Goal: Task Accomplishment & Management: Manage account settings

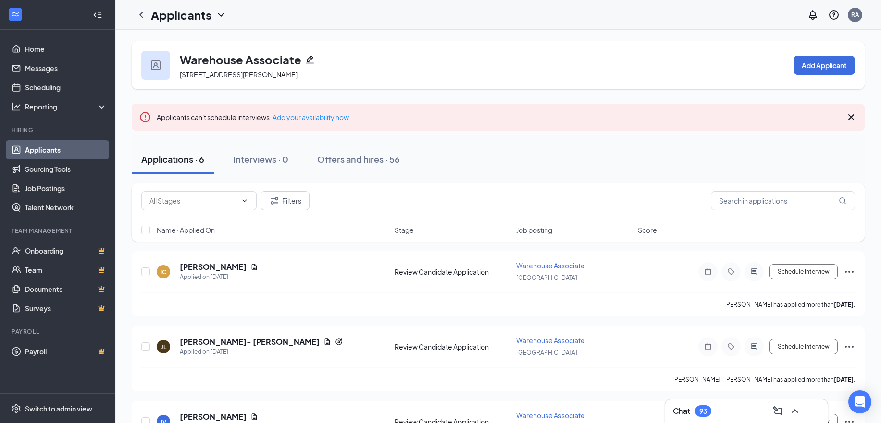
click at [852, 115] on icon "Cross" at bounding box center [851, 117] width 12 height 12
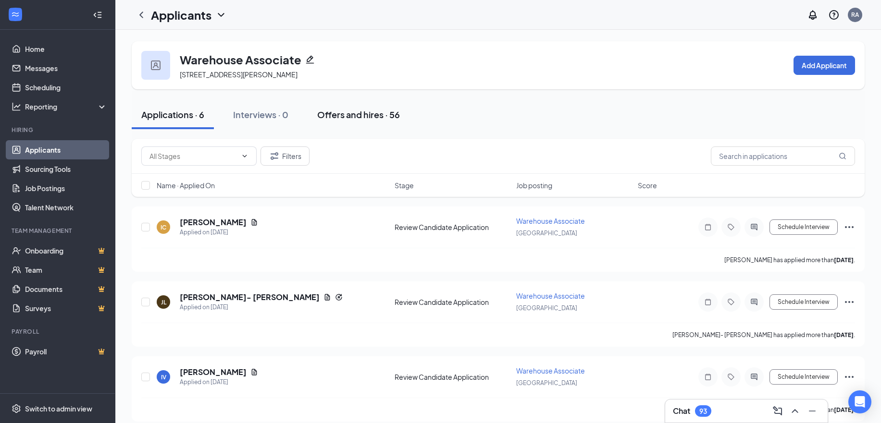
click at [351, 115] on div "Offers and hires · 56" at bounding box center [358, 115] width 83 height 12
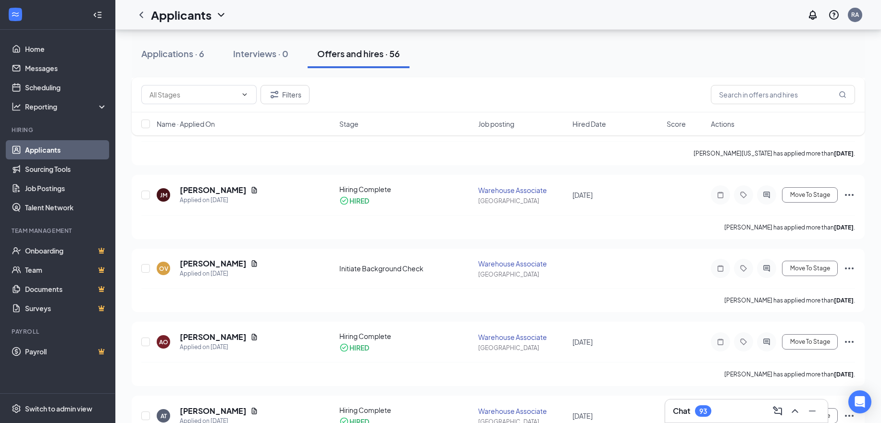
scroll to position [1298, 0]
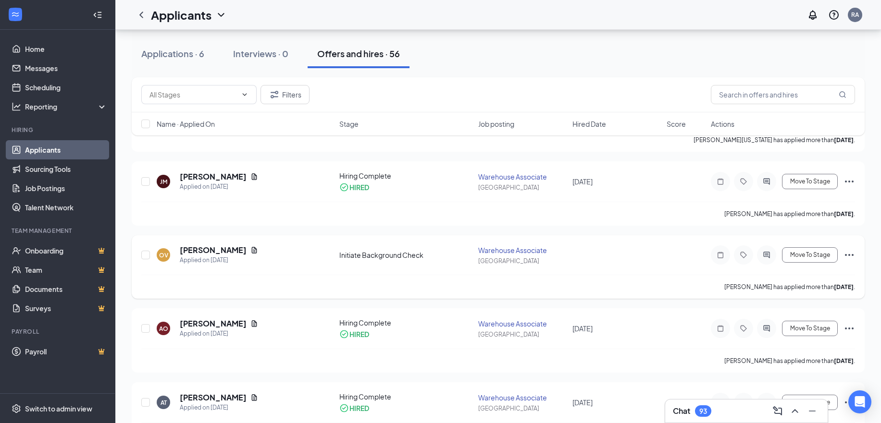
click at [850, 253] on icon "Ellipses" at bounding box center [849, 255] width 12 height 12
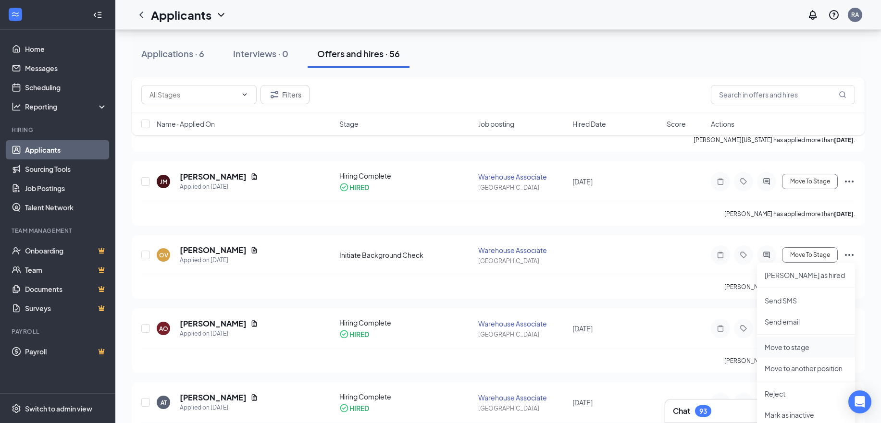
click at [804, 349] on p "Move to stage" at bounding box center [806, 348] width 83 height 10
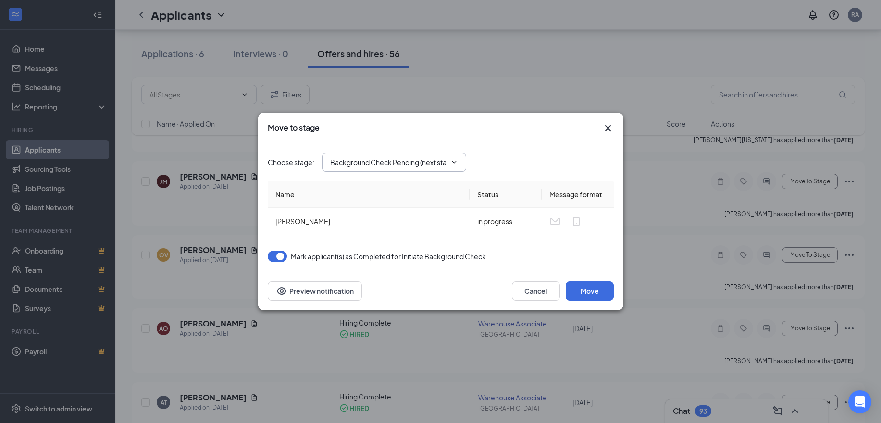
click at [372, 169] on span "Background Check Pending (next stage)" at bounding box center [394, 162] width 144 height 19
click at [383, 162] on input "Background Check Pending (next stage)" at bounding box center [388, 162] width 116 height 11
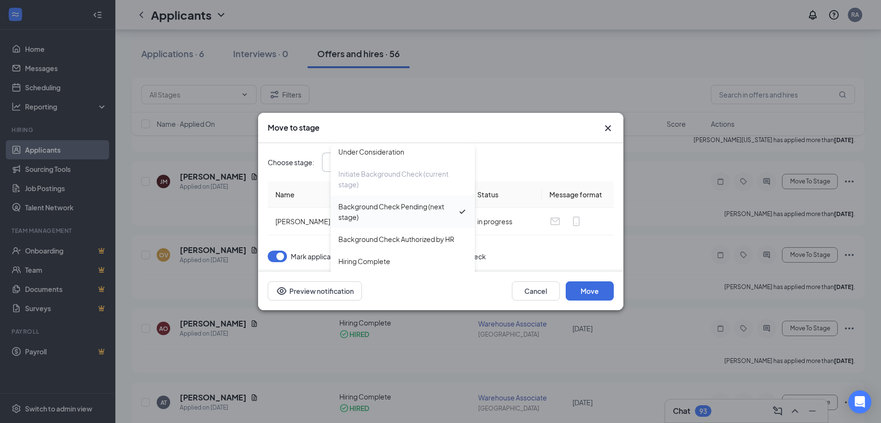
scroll to position [98, 0]
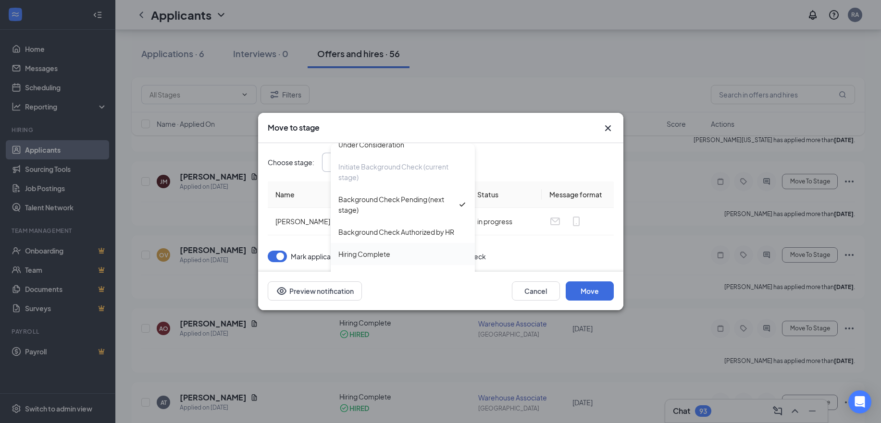
click at [380, 258] on div "Hiring Complete" at bounding box center [364, 254] width 52 height 11
type input "Hiring Complete"
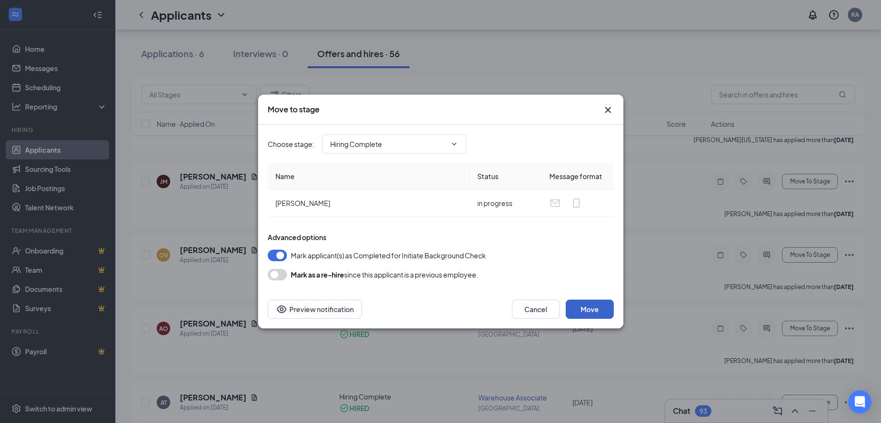
click at [595, 314] on button "Move" at bounding box center [590, 309] width 48 height 19
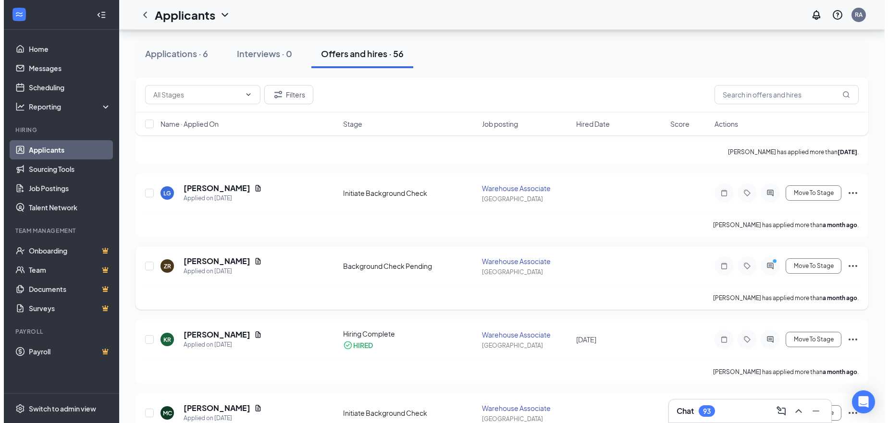
scroll to position [336, 0]
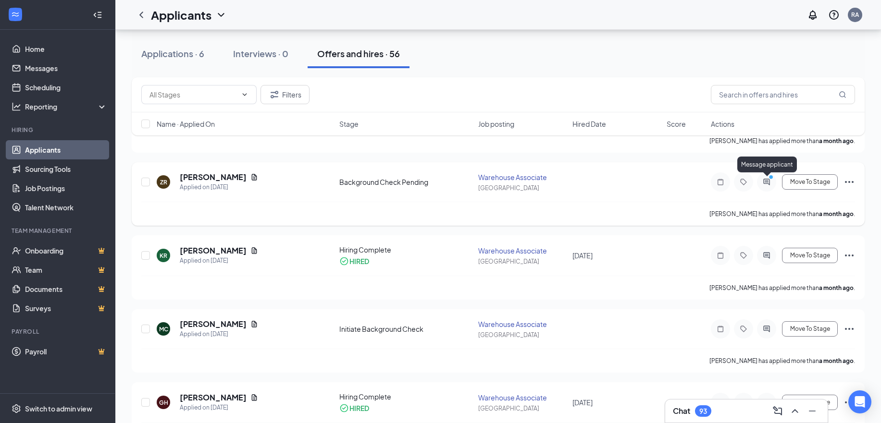
click at [772, 178] on circle "PrimaryDot" at bounding box center [770, 177] width 4 height 4
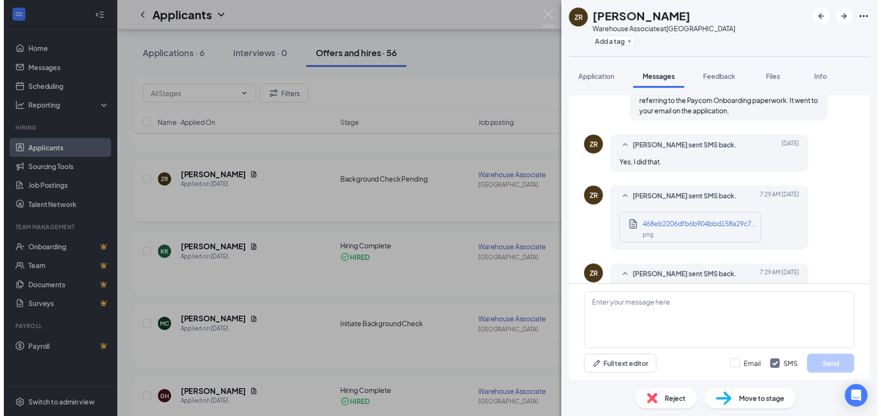
scroll to position [498, 0]
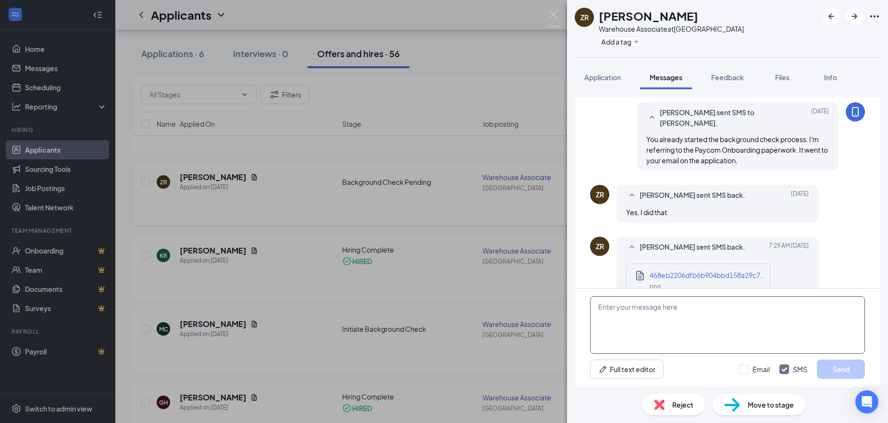
click at [635, 317] on textarea at bounding box center [727, 326] width 275 height 58
click at [553, 14] on img at bounding box center [554, 19] width 12 height 19
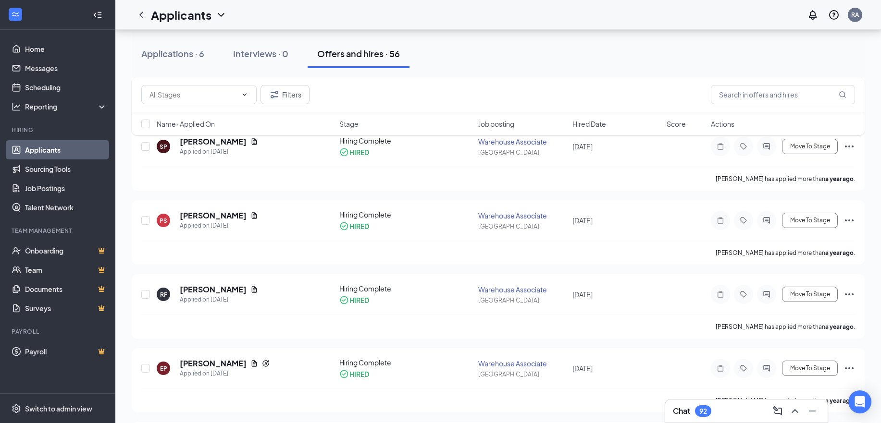
scroll to position [2595, 0]
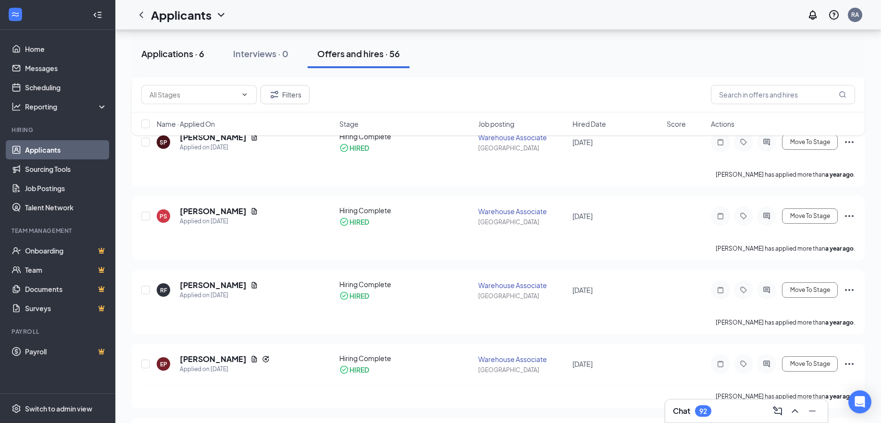
click at [150, 51] on div "Applications · 6" at bounding box center [172, 54] width 63 height 12
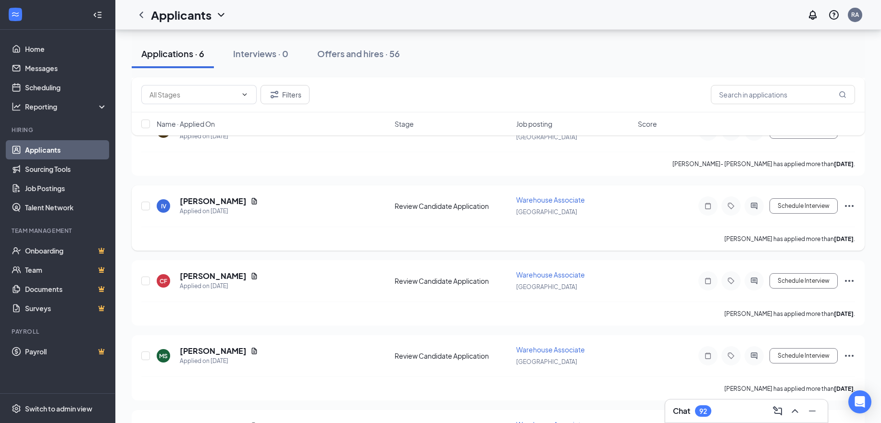
scroll to position [235, 0]
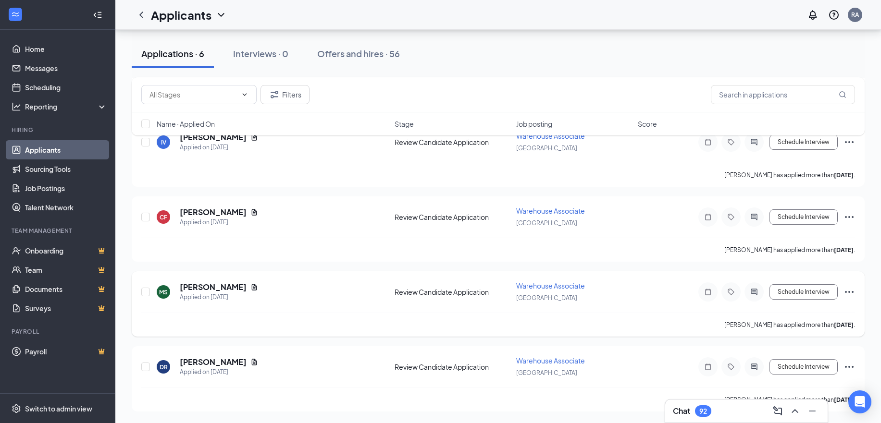
click at [847, 295] on icon "Ellipses" at bounding box center [849, 292] width 12 height 12
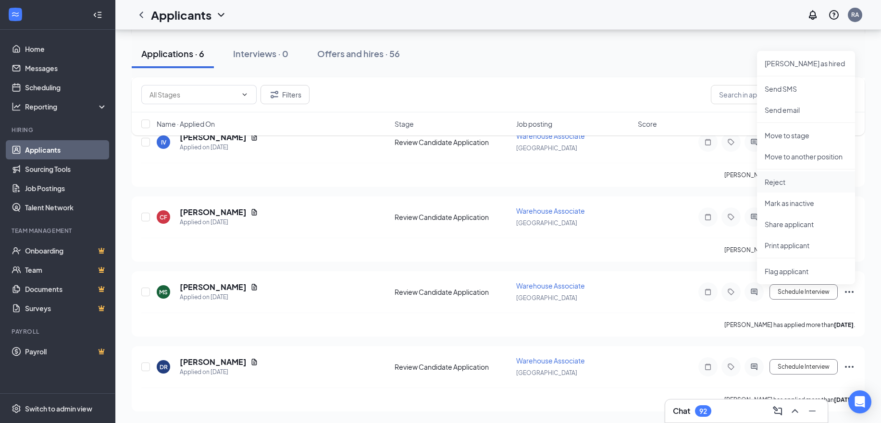
click at [780, 187] on li "Reject" at bounding box center [806, 182] width 98 height 21
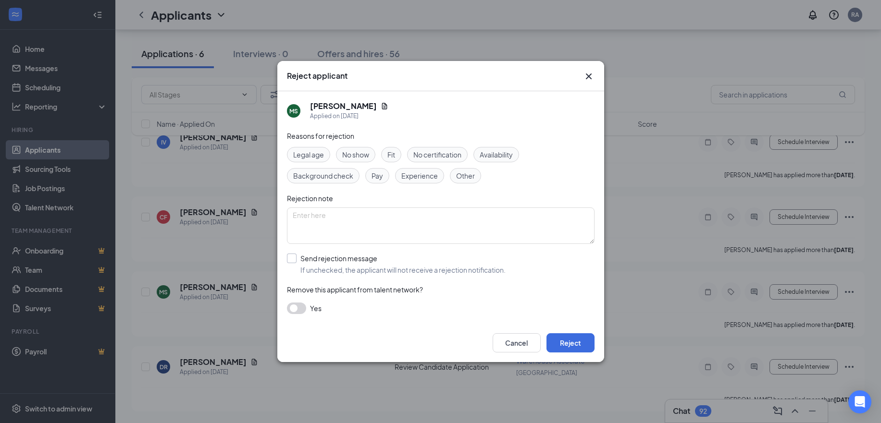
click at [294, 257] on input "Send rejection message If unchecked, the applicant will not receive a rejection…" at bounding box center [396, 264] width 219 height 21
checkbox input "true"
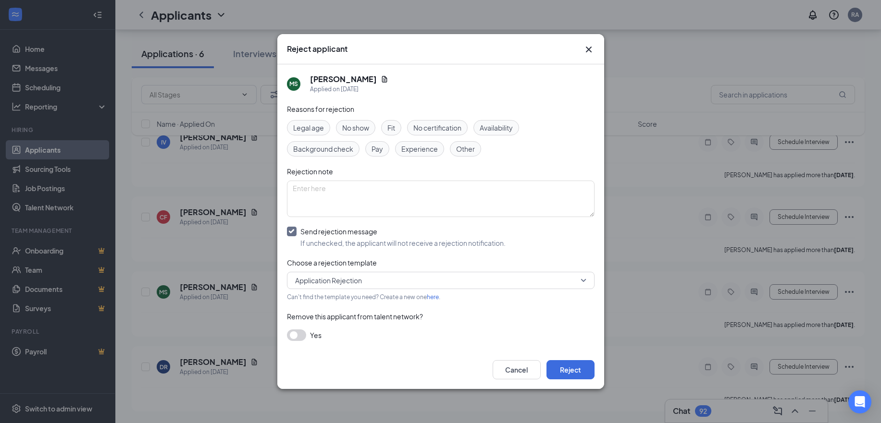
click at [394, 286] on span "Application Rejection" at bounding box center [436, 280] width 283 height 14
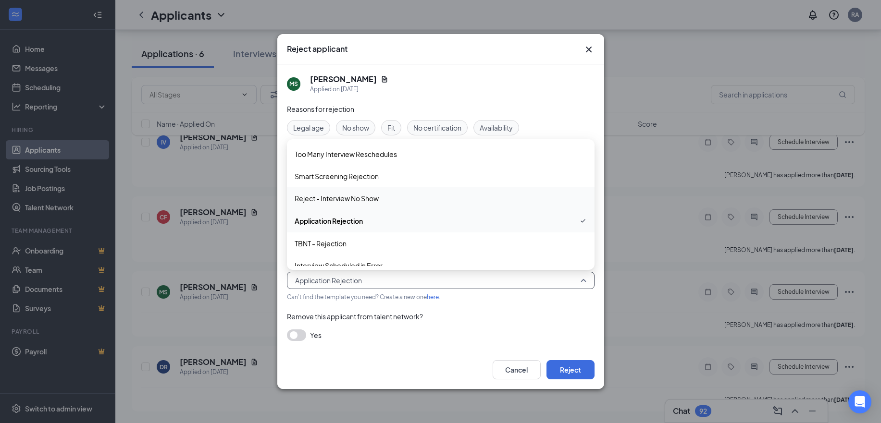
click at [361, 199] on span "Reject - Interview No Show" at bounding box center [337, 198] width 84 height 11
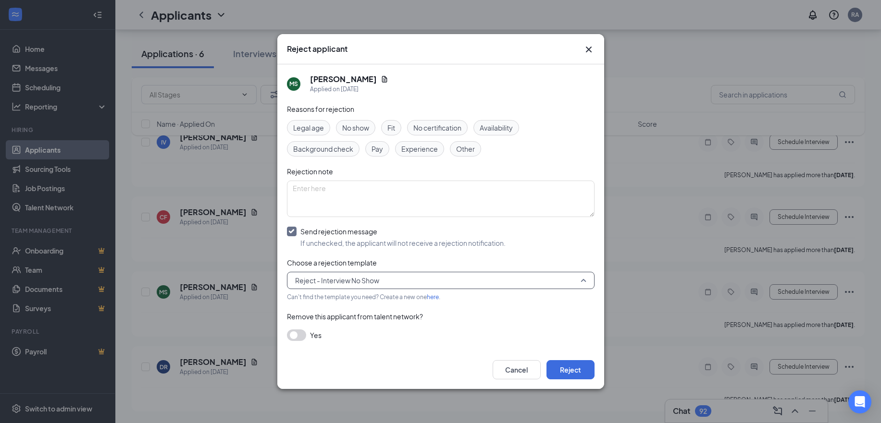
click at [358, 284] on span "Reject - Interview No Show" at bounding box center [337, 280] width 84 height 14
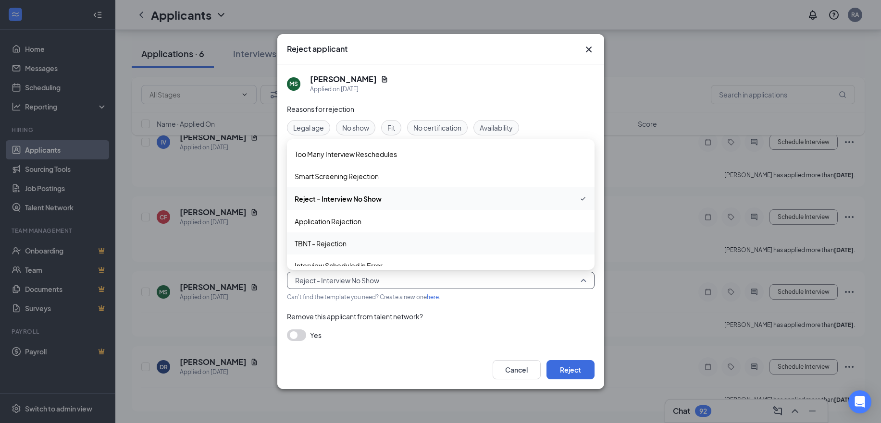
click at [334, 242] on span "TBNT - Rejection" at bounding box center [321, 243] width 52 height 11
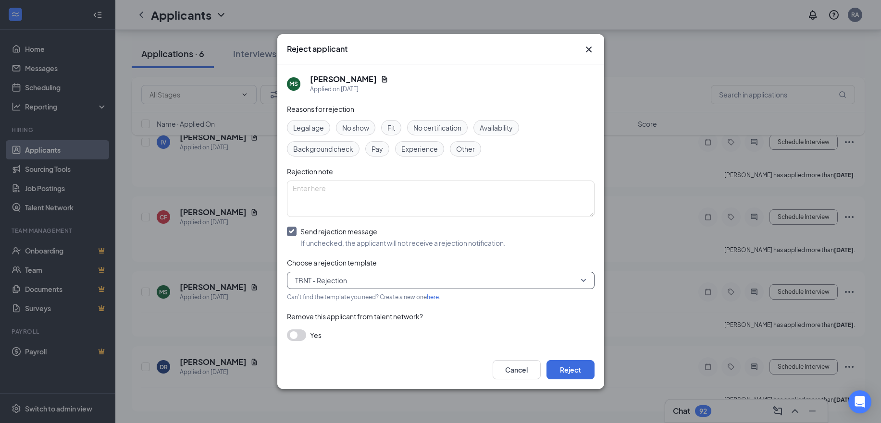
click at [385, 363] on div "Cancel Reject" at bounding box center [441, 369] width 308 height 19
click at [297, 337] on button "button" at bounding box center [296, 336] width 19 height 12
click at [566, 374] on button "Reject" at bounding box center [570, 370] width 48 height 19
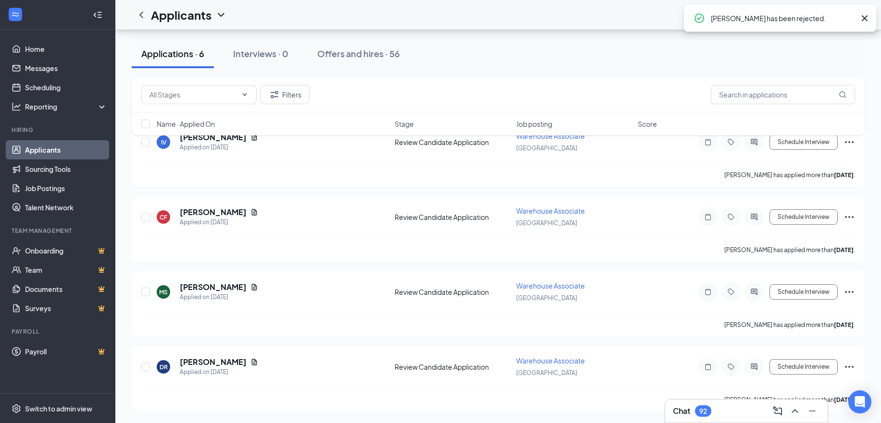
scroll to position [160, 0]
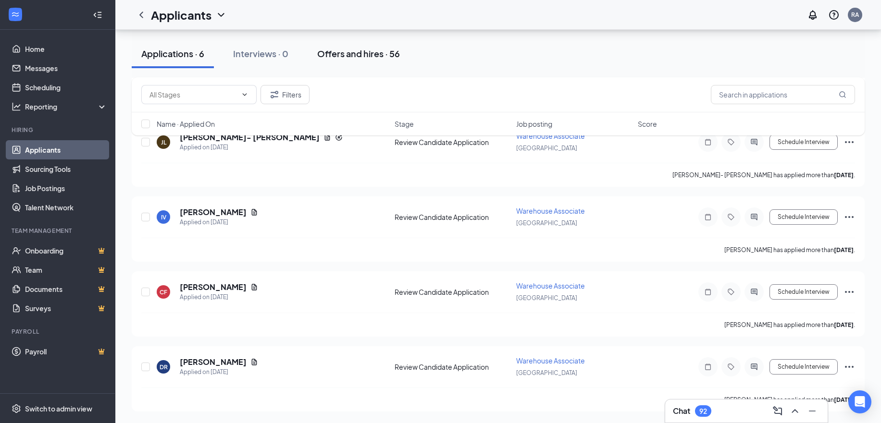
click at [324, 56] on div "Offers and hires · 56" at bounding box center [358, 54] width 83 height 12
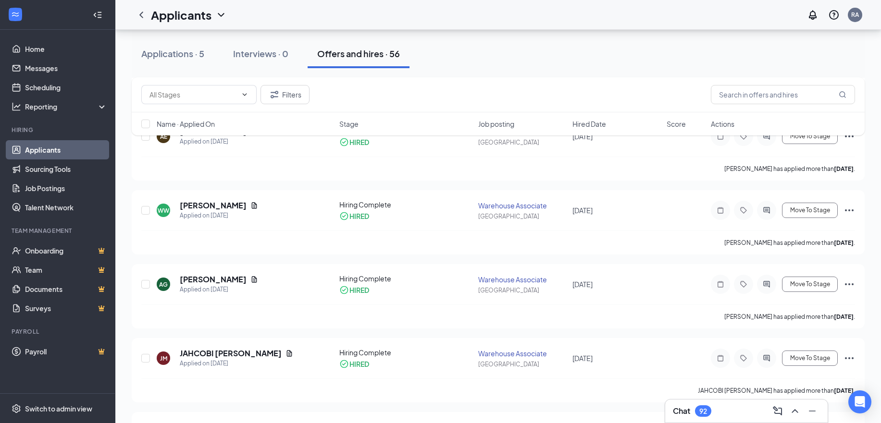
scroll to position [865, 0]
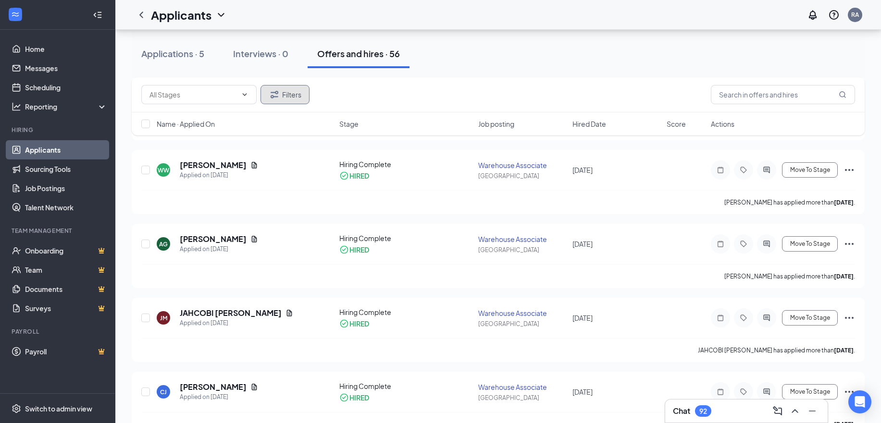
click at [289, 94] on button "Filters" at bounding box center [284, 94] width 49 height 19
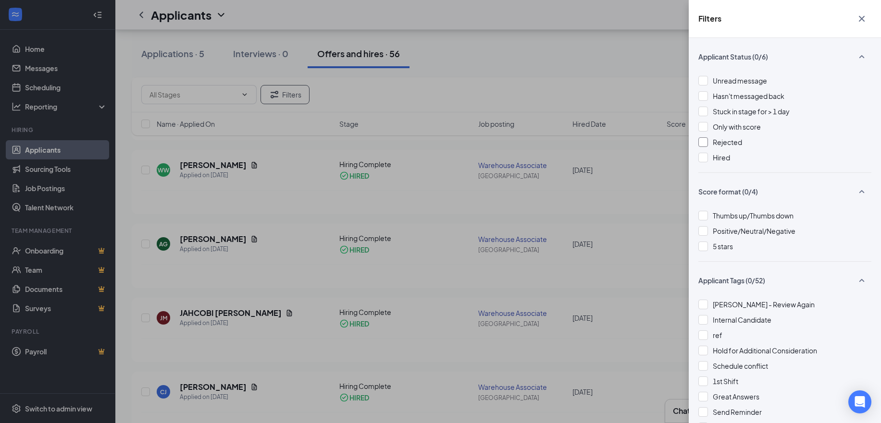
click at [727, 145] on span "Rejected" at bounding box center [727, 142] width 29 height 9
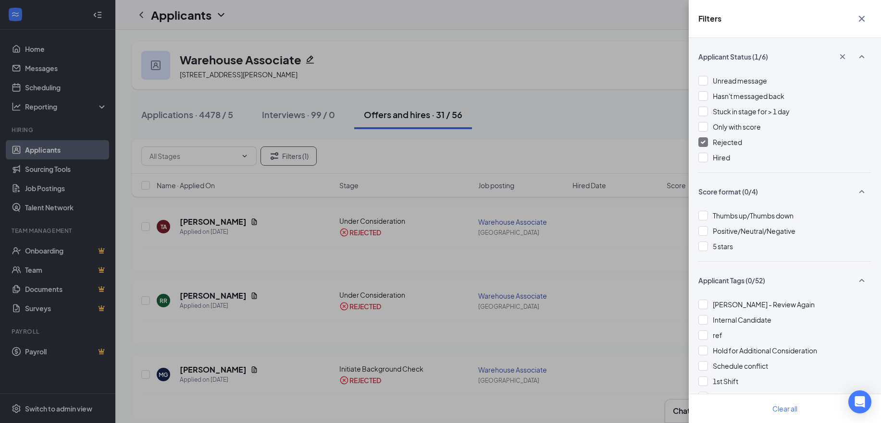
click at [586, 141] on div "Filters Applicant Status (1/6) Unread message Hasn't messaged back Stuck in sta…" at bounding box center [440, 211] width 881 height 423
click at [582, 156] on div "Filters Applicant Status (1/6) Unread message Hasn't messaged back Stuck in sta…" at bounding box center [440, 211] width 881 height 423
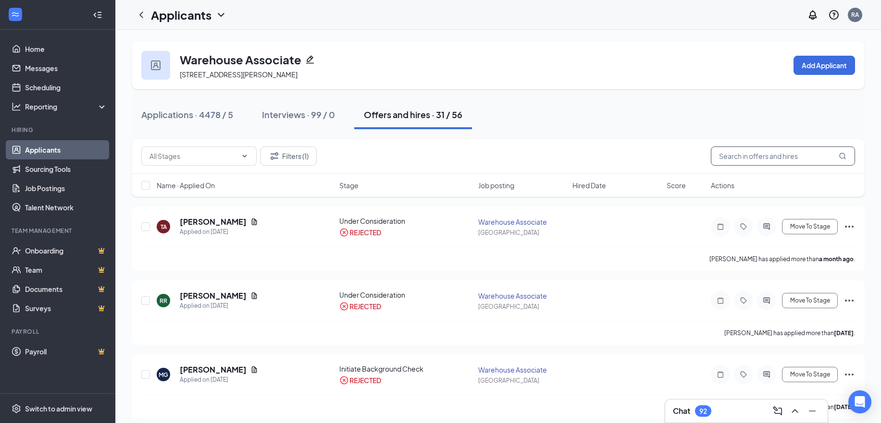
click at [735, 156] on input "text" at bounding box center [783, 156] width 144 height 19
type input "walunda"
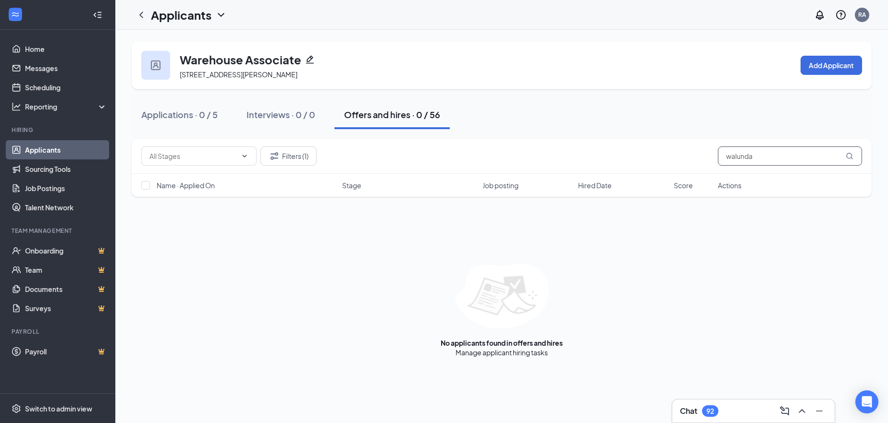
drag, startPoint x: 774, startPoint y: 158, endPoint x: 613, endPoint y: 161, distance: 161.0
click at [613, 161] on div "Filters (1) walunda" at bounding box center [501, 156] width 721 height 19
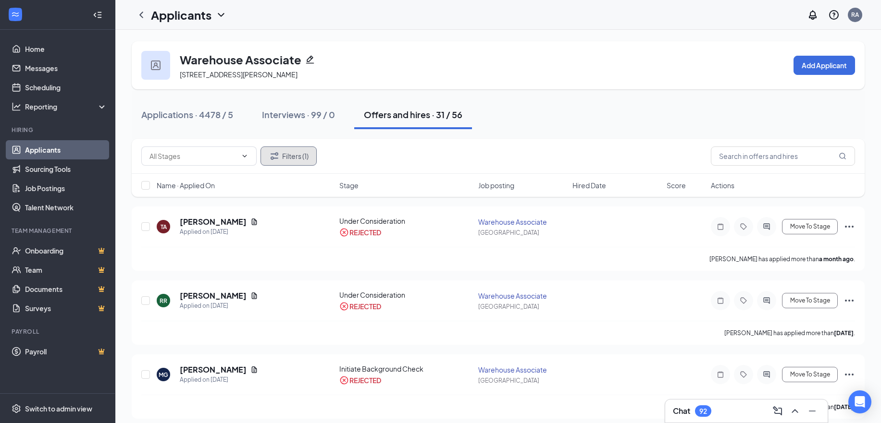
click at [287, 159] on button "Filters (1)" at bounding box center [288, 156] width 56 height 19
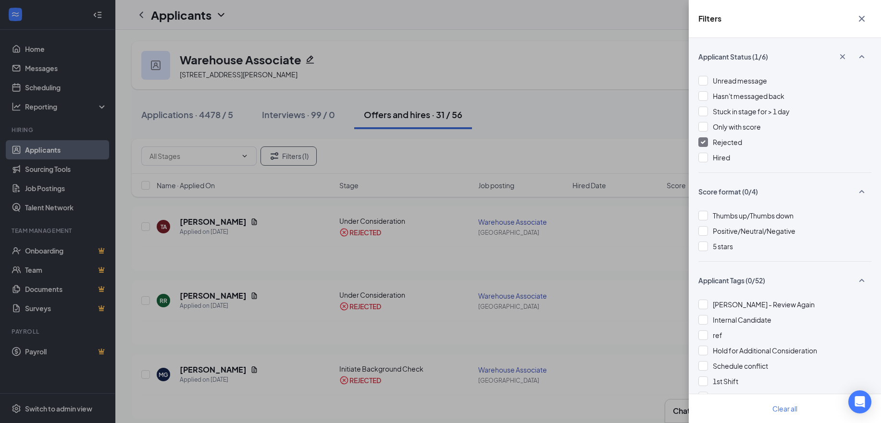
click at [714, 142] on span "Rejected" at bounding box center [727, 142] width 29 height 9
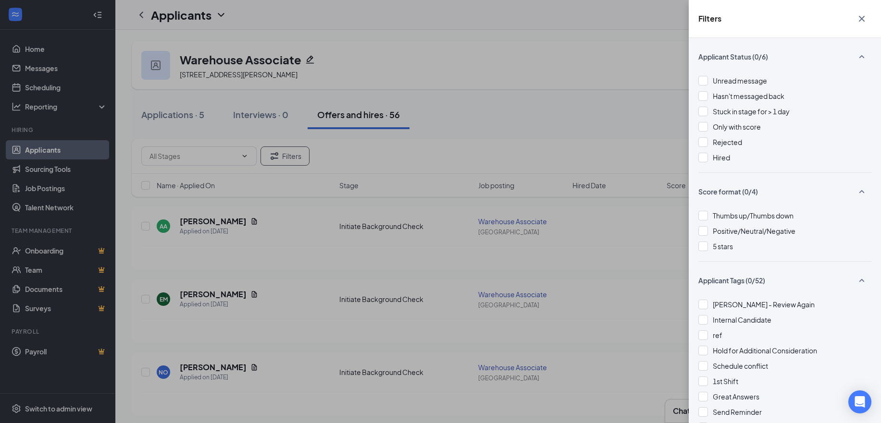
click at [626, 116] on div "Filters Applicant Status (0/6) Unread message Hasn't messaged back Stuck in sta…" at bounding box center [440, 211] width 881 height 423
click at [861, 19] on icon "Cross" at bounding box center [862, 19] width 6 height 6
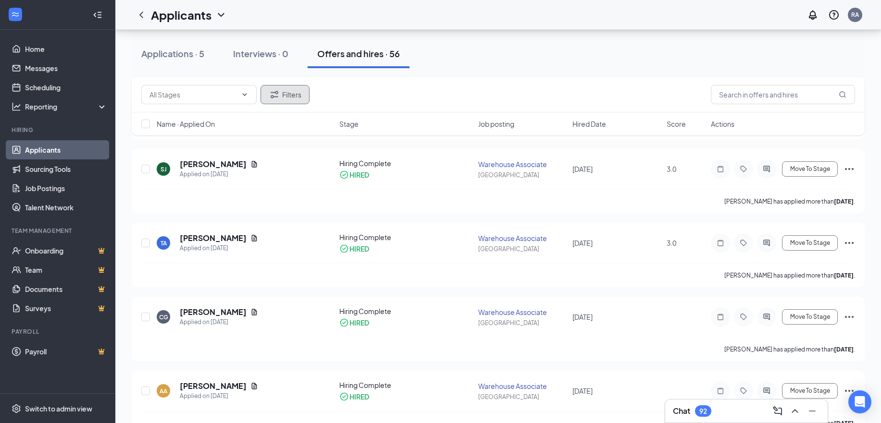
scroll to position [1682, 0]
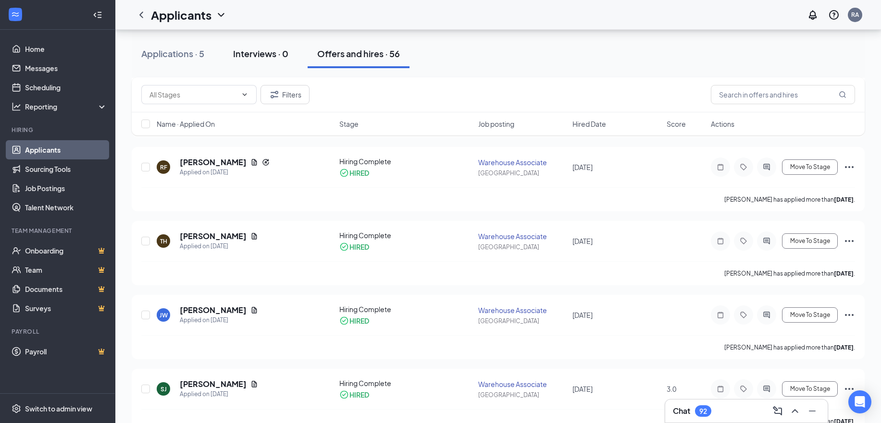
click at [270, 55] on div "Interviews · 0" at bounding box center [260, 54] width 55 height 12
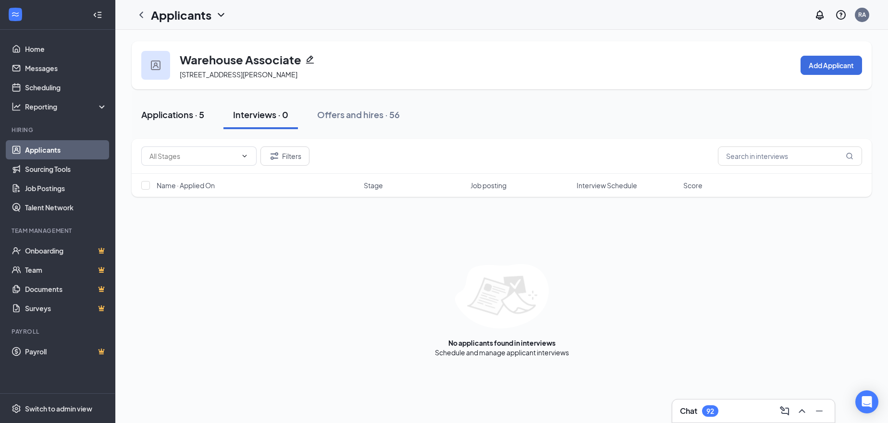
click at [181, 114] on div "Applications · 5" at bounding box center [172, 115] width 63 height 12
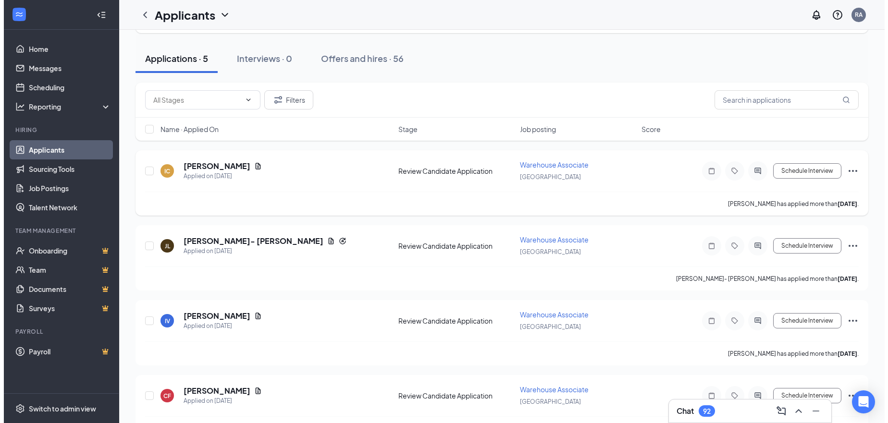
scroll to position [16, 0]
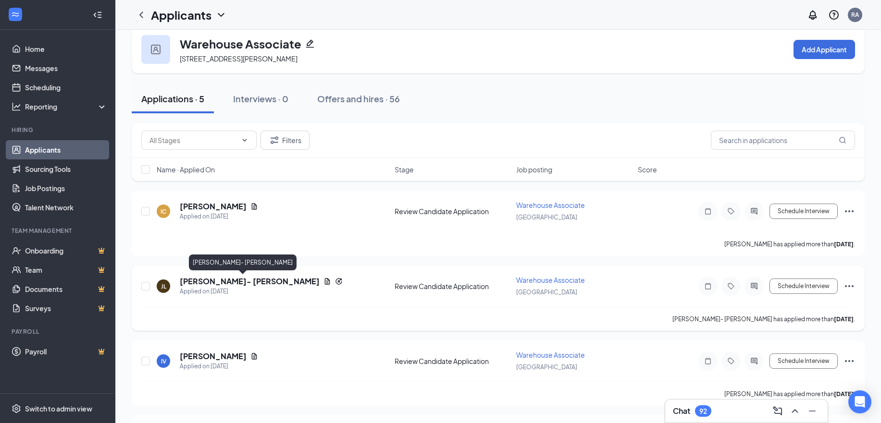
click at [240, 281] on h5 "Jennifer Lopez- Aparicio" at bounding box center [250, 281] width 140 height 11
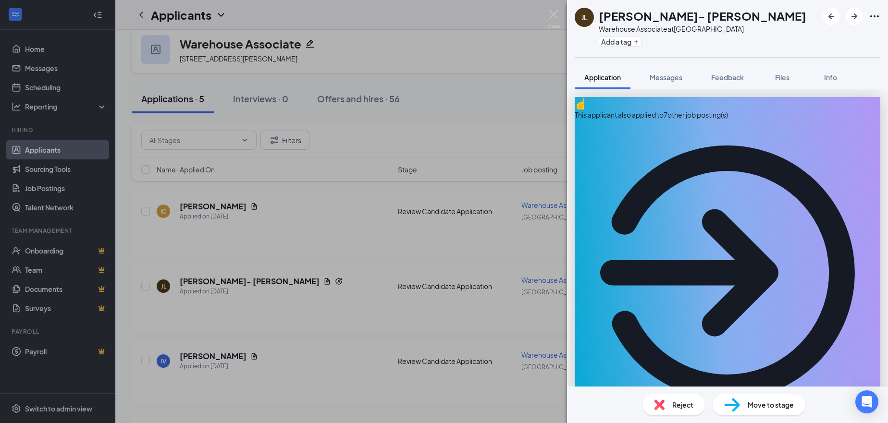
scroll to position [144, 0]
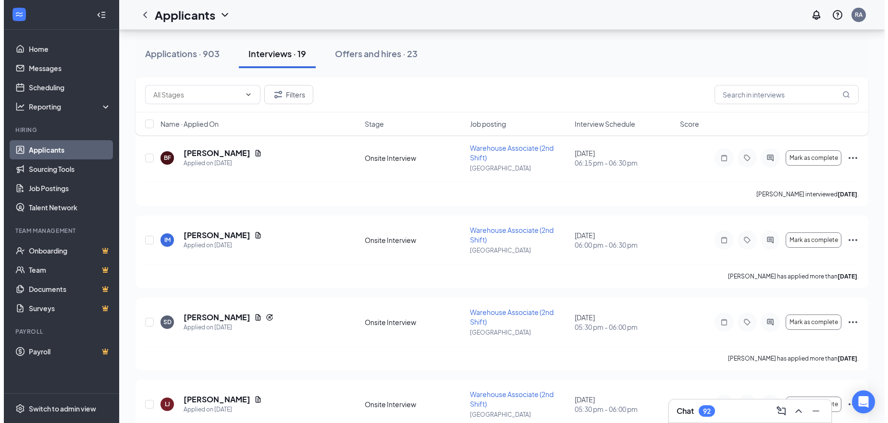
scroll to position [384, 0]
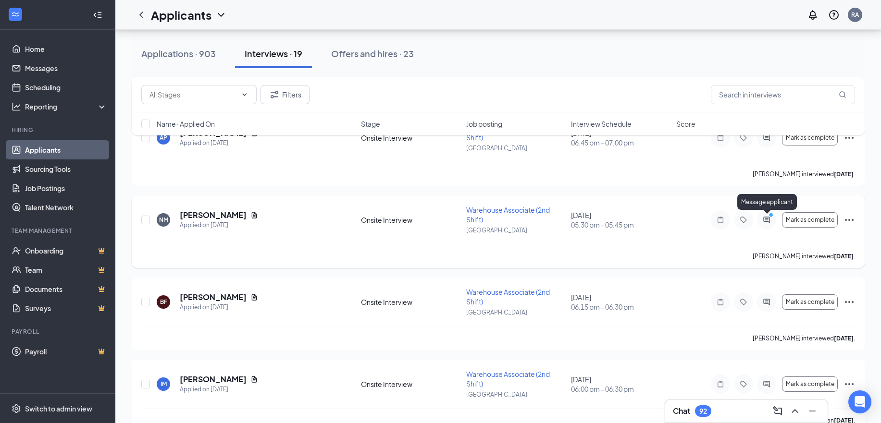
click at [765, 217] on icon "ActiveChat" at bounding box center [767, 220] width 12 height 8
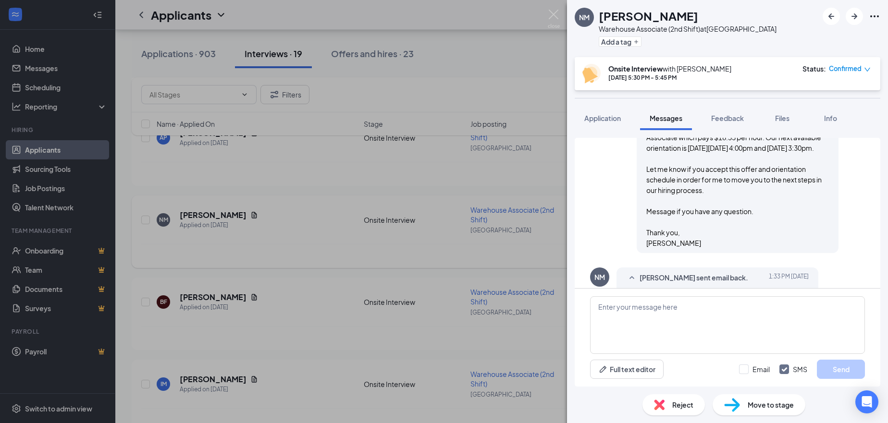
scroll to position [509, 0]
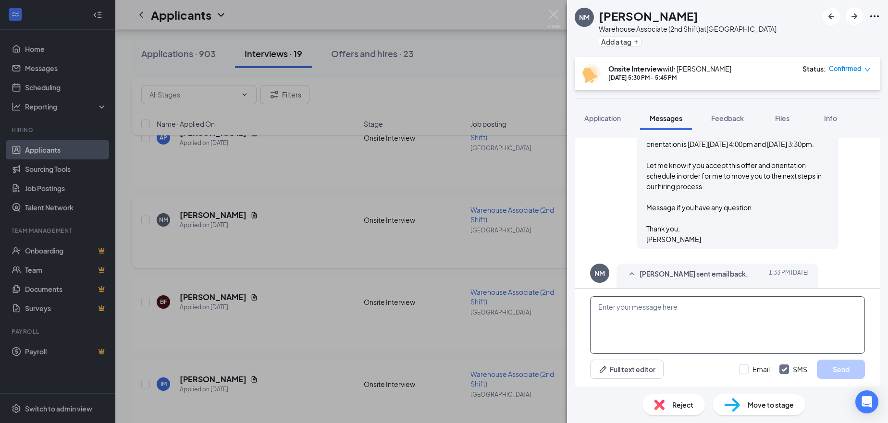
scroll to position [605, 0]
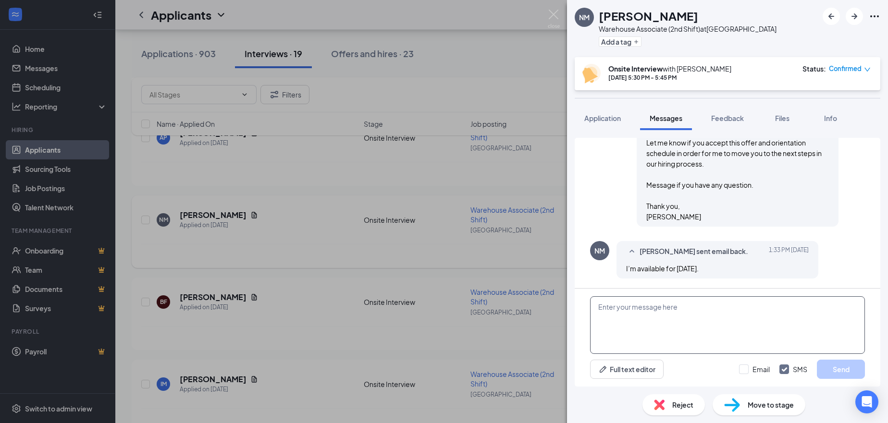
click at [652, 318] on textarea at bounding box center [727, 326] width 275 height 58
type textarea "Orientation is a 2-day training."
click at [749, 373] on input "Email" at bounding box center [754, 370] width 31 height 10
checkbox input "true"
click at [835, 372] on button "Send" at bounding box center [841, 369] width 48 height 19
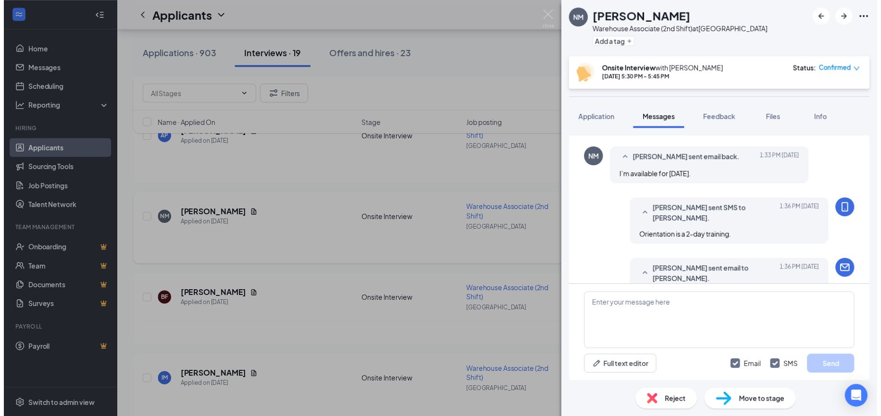
scroll to position [728, 0]
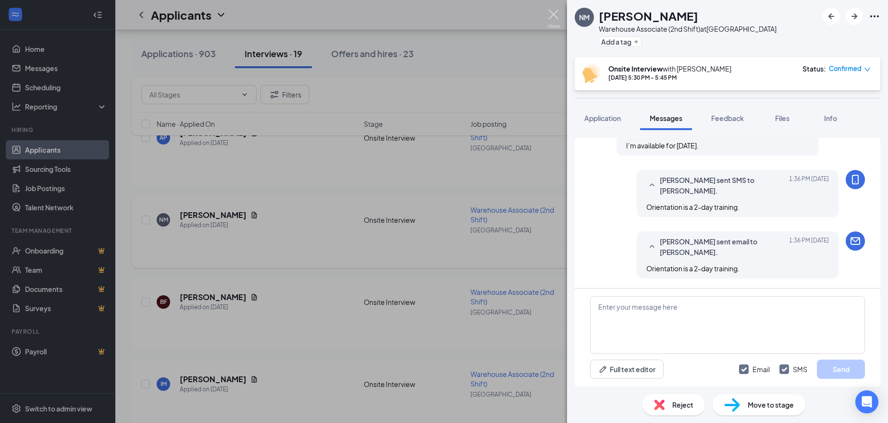
click at [554, 11] on img at bounding box center [554, 19] width 12 height 19
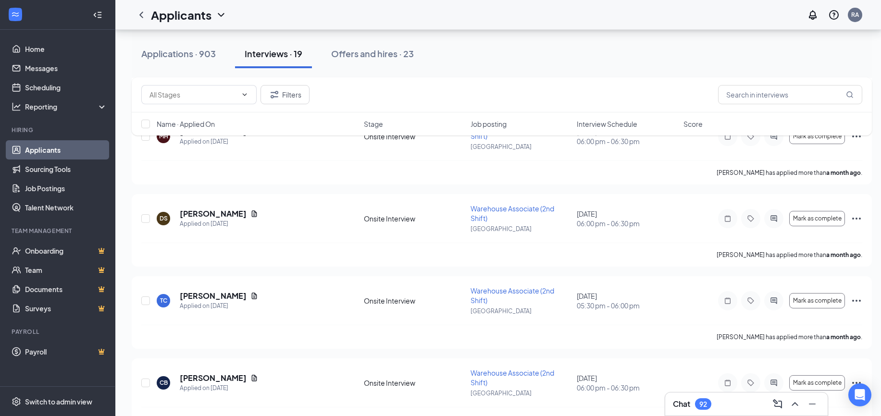
scroll to position [1105, 0]
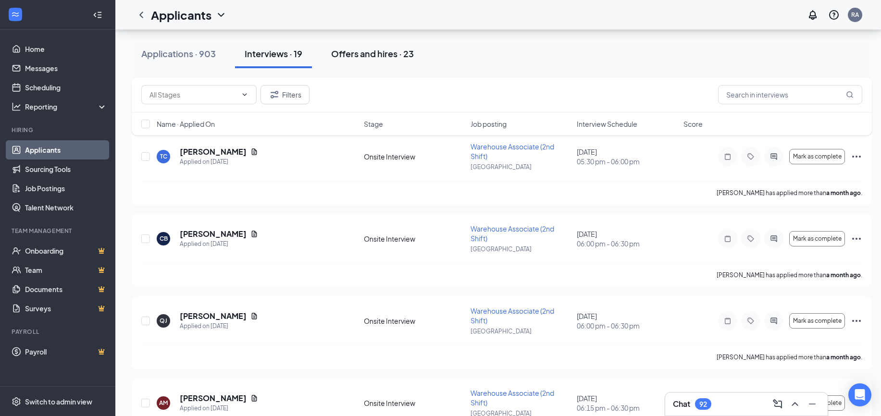
click at [373, 54] on div "Offers and hires · 23" at bounding box center [372, 54] width 83 height 12
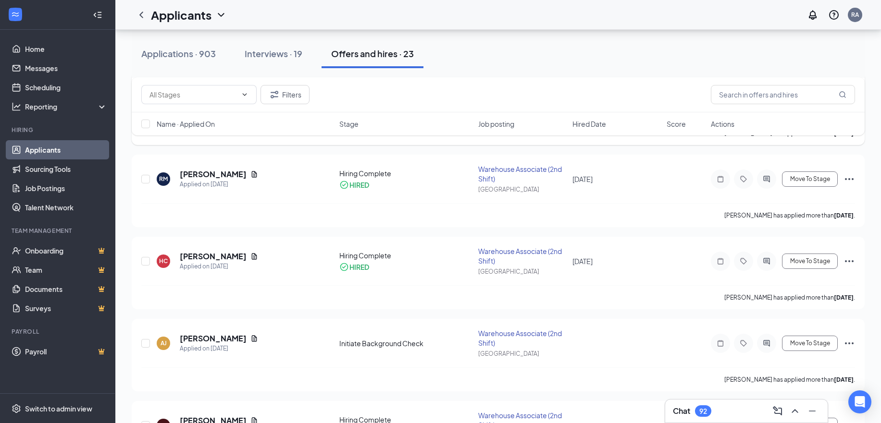
scroll to position [1432, 0]
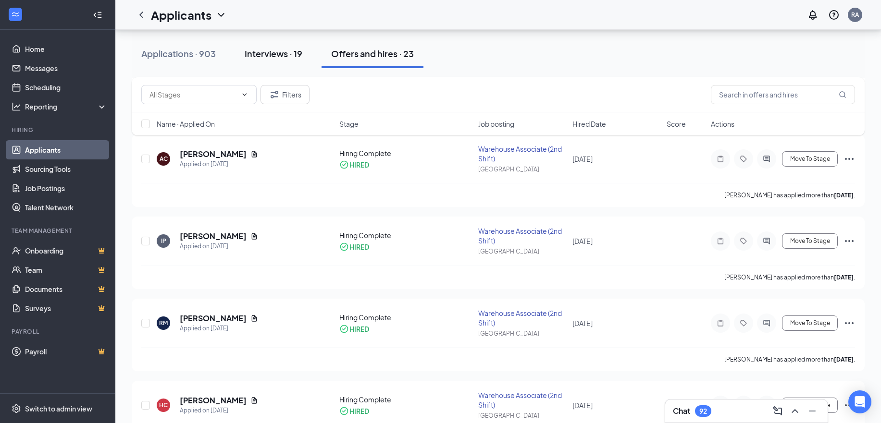
click at [276, 61] on button "Interviews · 19" at bounding box center [273, 53] width 77 height 29
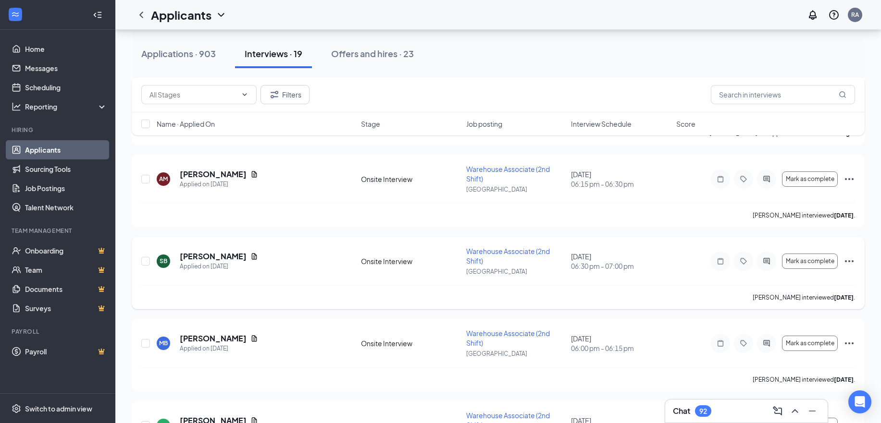
scroll to position [1391, 0]
